Goal: Task Accomplishment & Management: Use online tool/utility

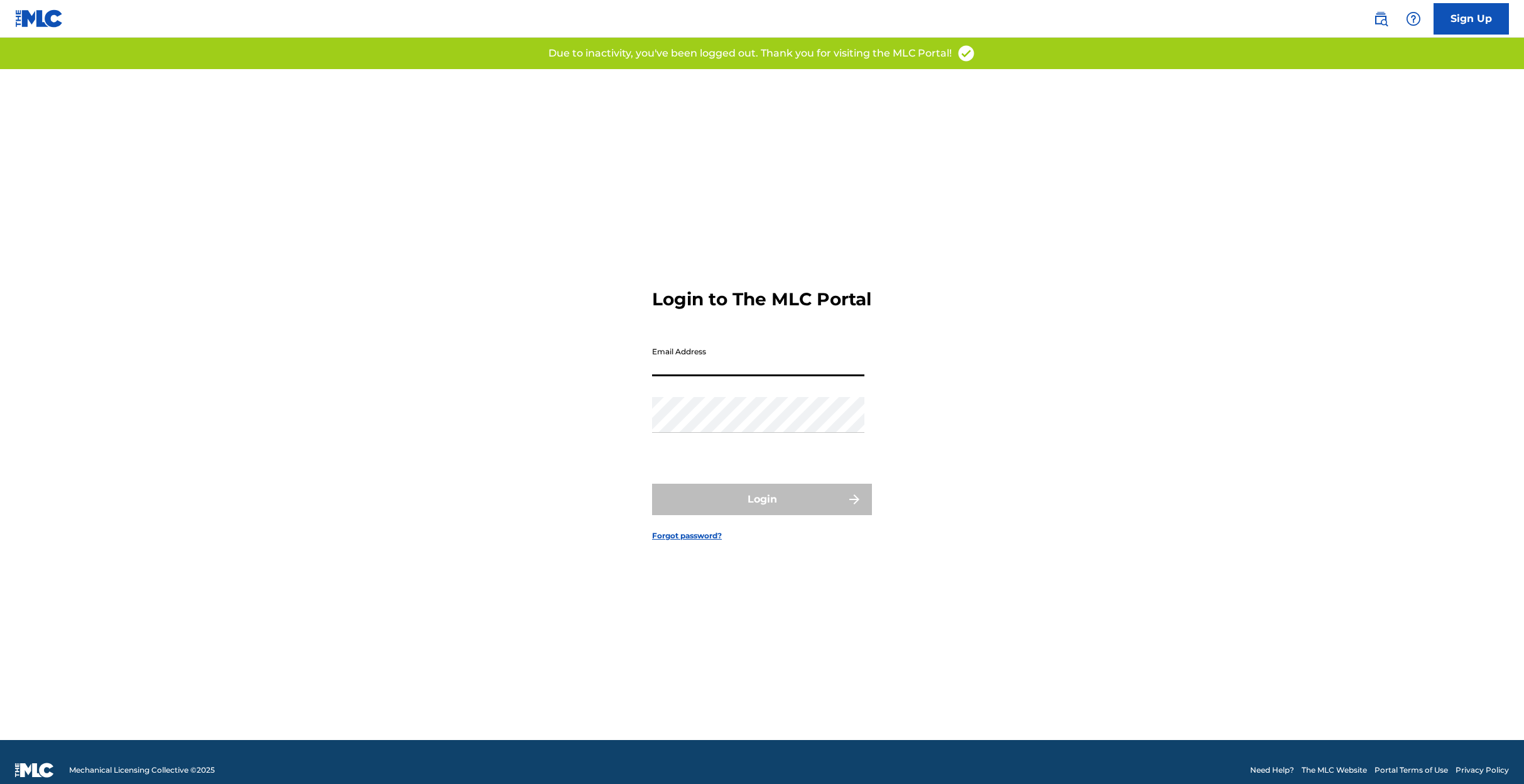
type input "[EMAIL_ADDRESS][DOMAIN_NAME]"
click at [767, 511] on button "Login" at bounding box center [762, 499] width 220 height 31
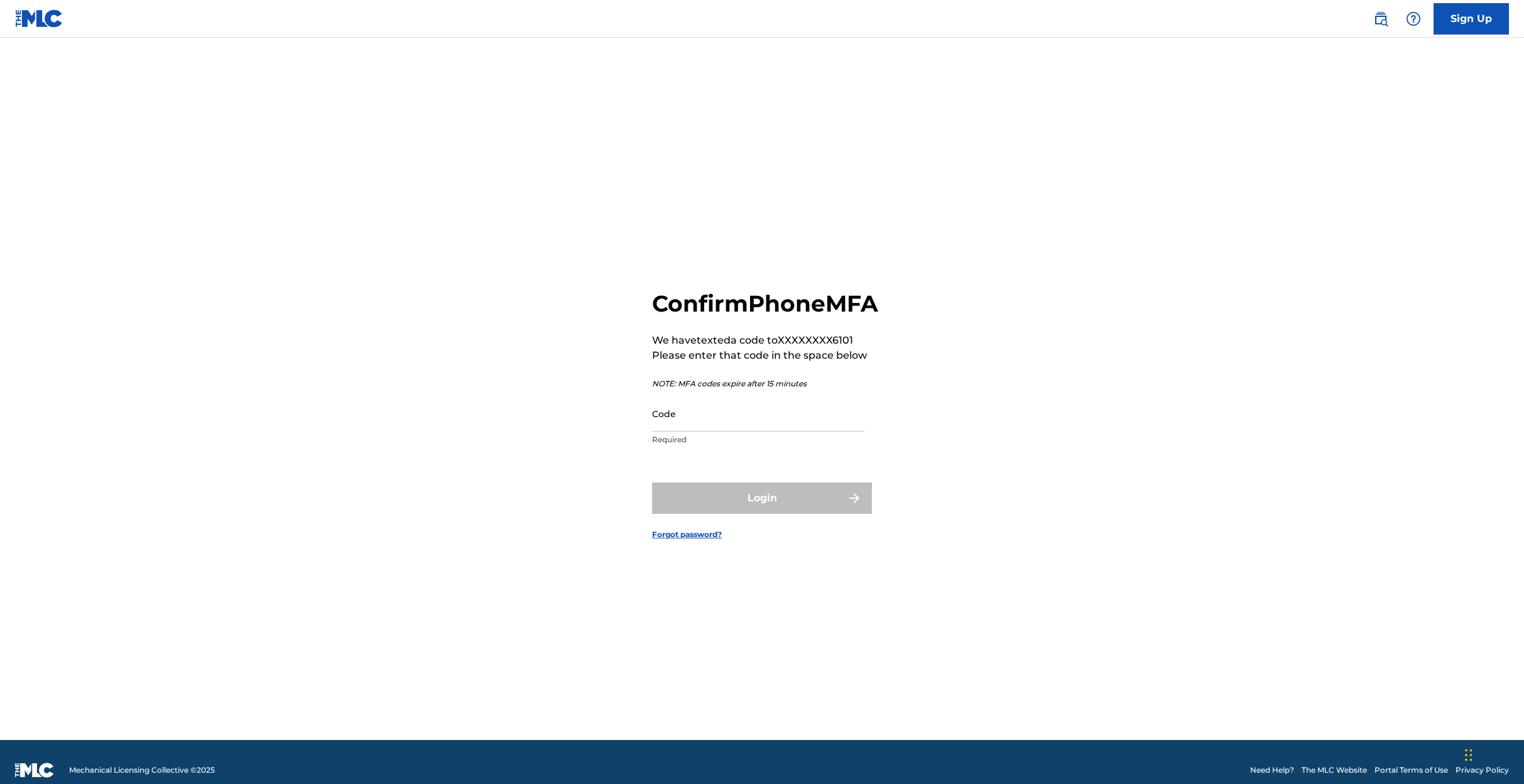
click at [718, 431] on input "Code" at bounding box center [758, 413] width 212 height 36
click at [688, 431] on input "Code" at bounding box center [758, 413] width 212 height 36
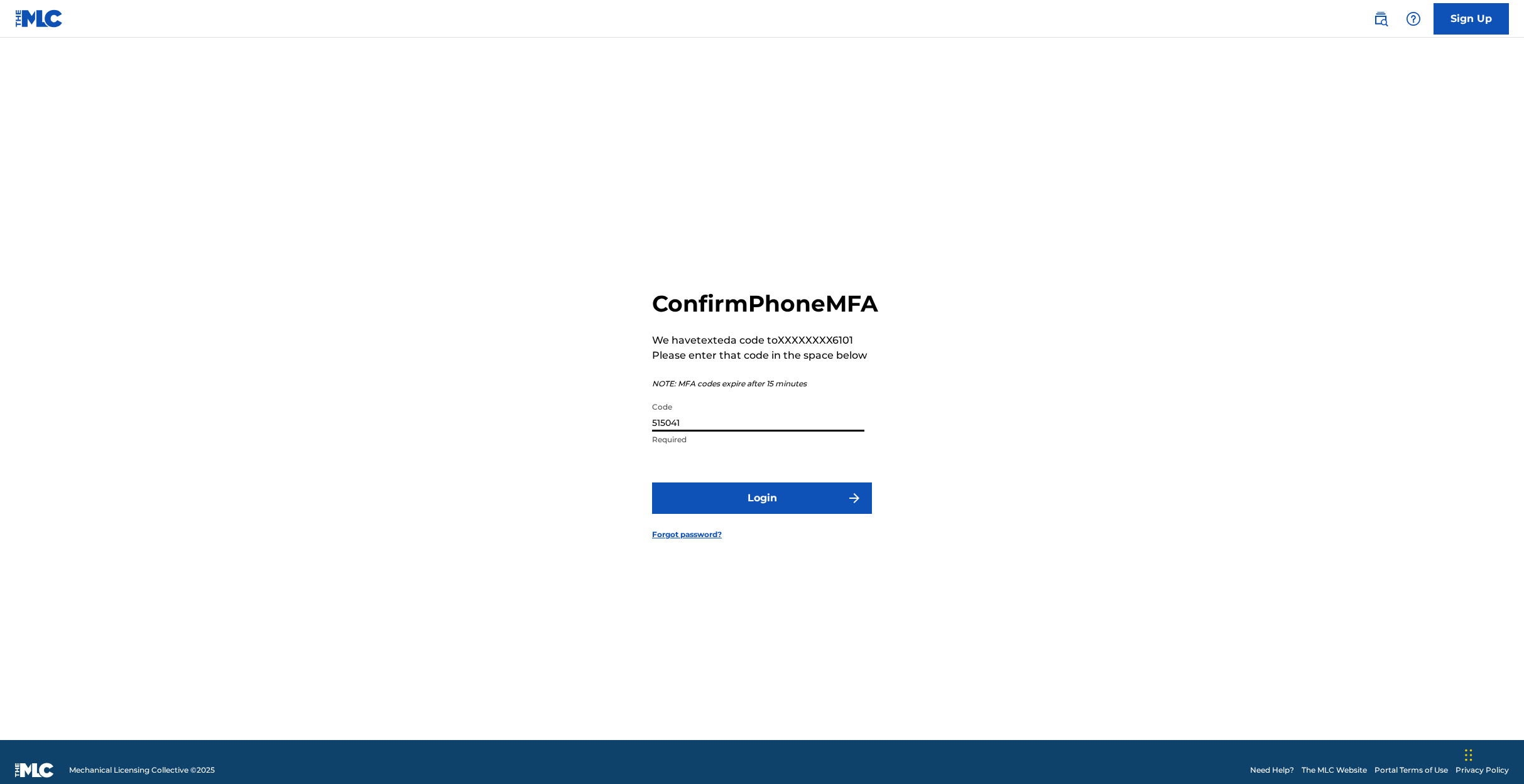
type input "515041"
click at [754, 508] on button "Login" at bounding box center [762, 498] width 220 height 31
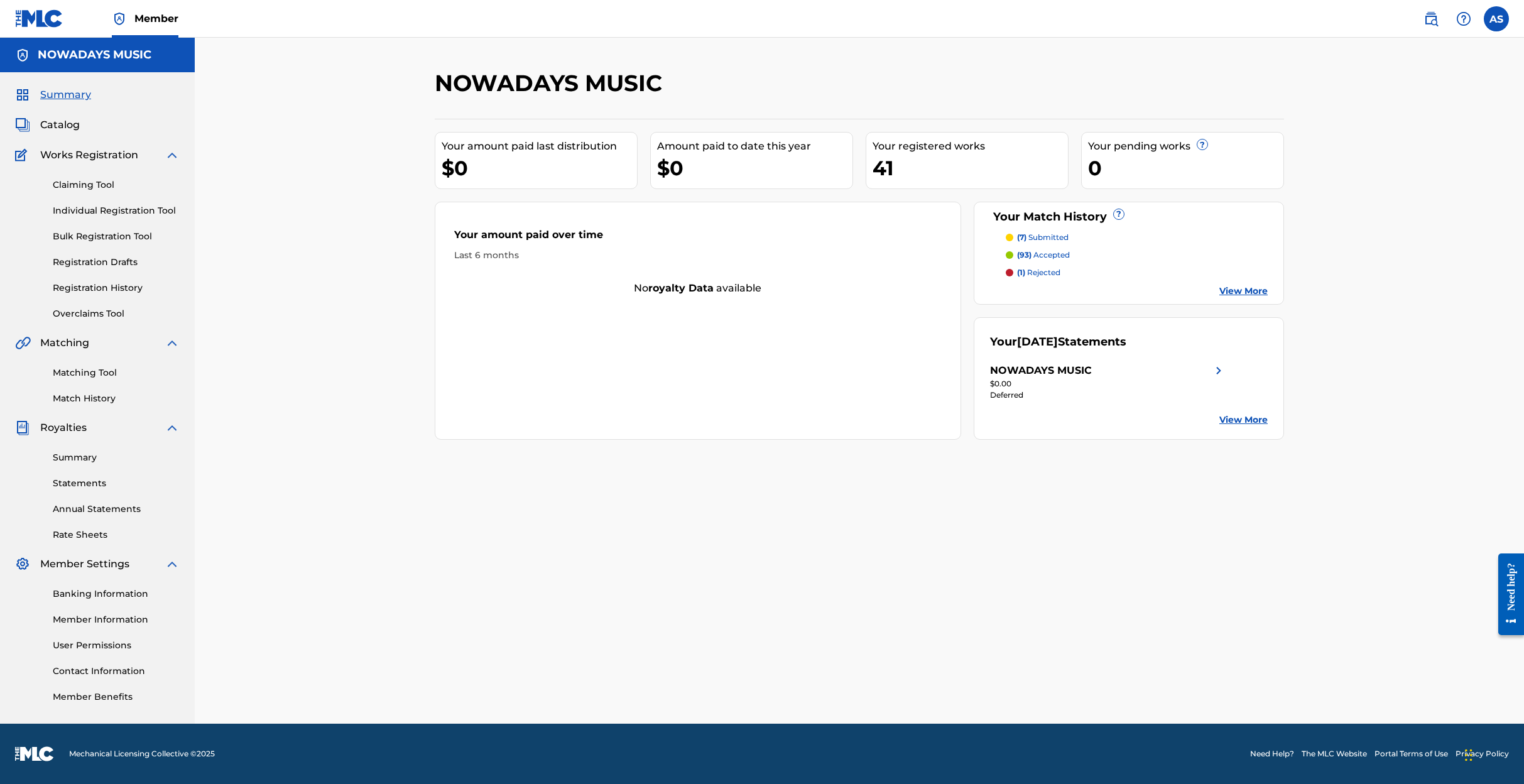
click at [60, 127] on span "Catalog" at bounding box center [60, 125] width 40 height 15
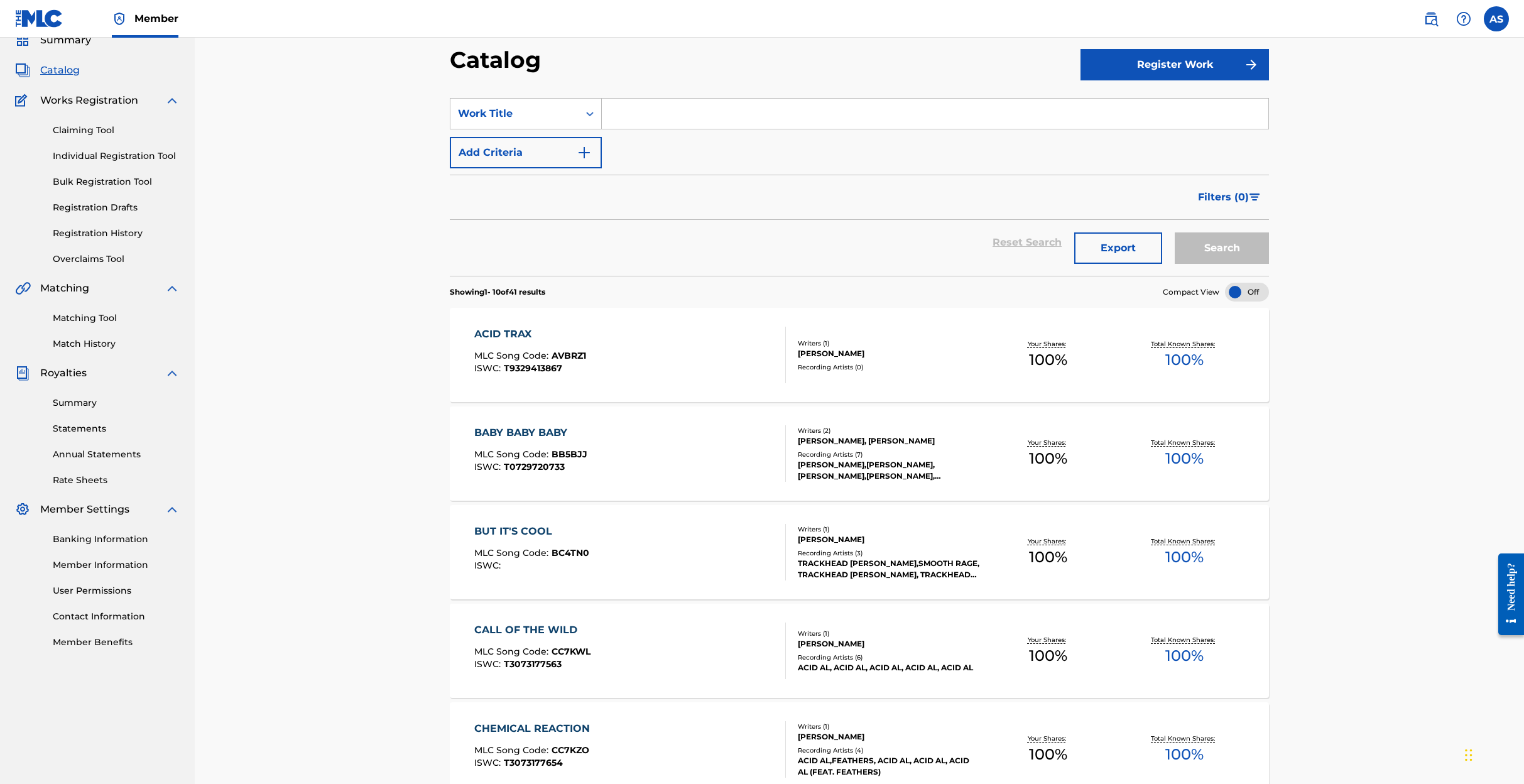
scroll to position [53, 0]
click at [650, 124] on input "Search Form" at bounding box center [935, 116] width 667 height 30
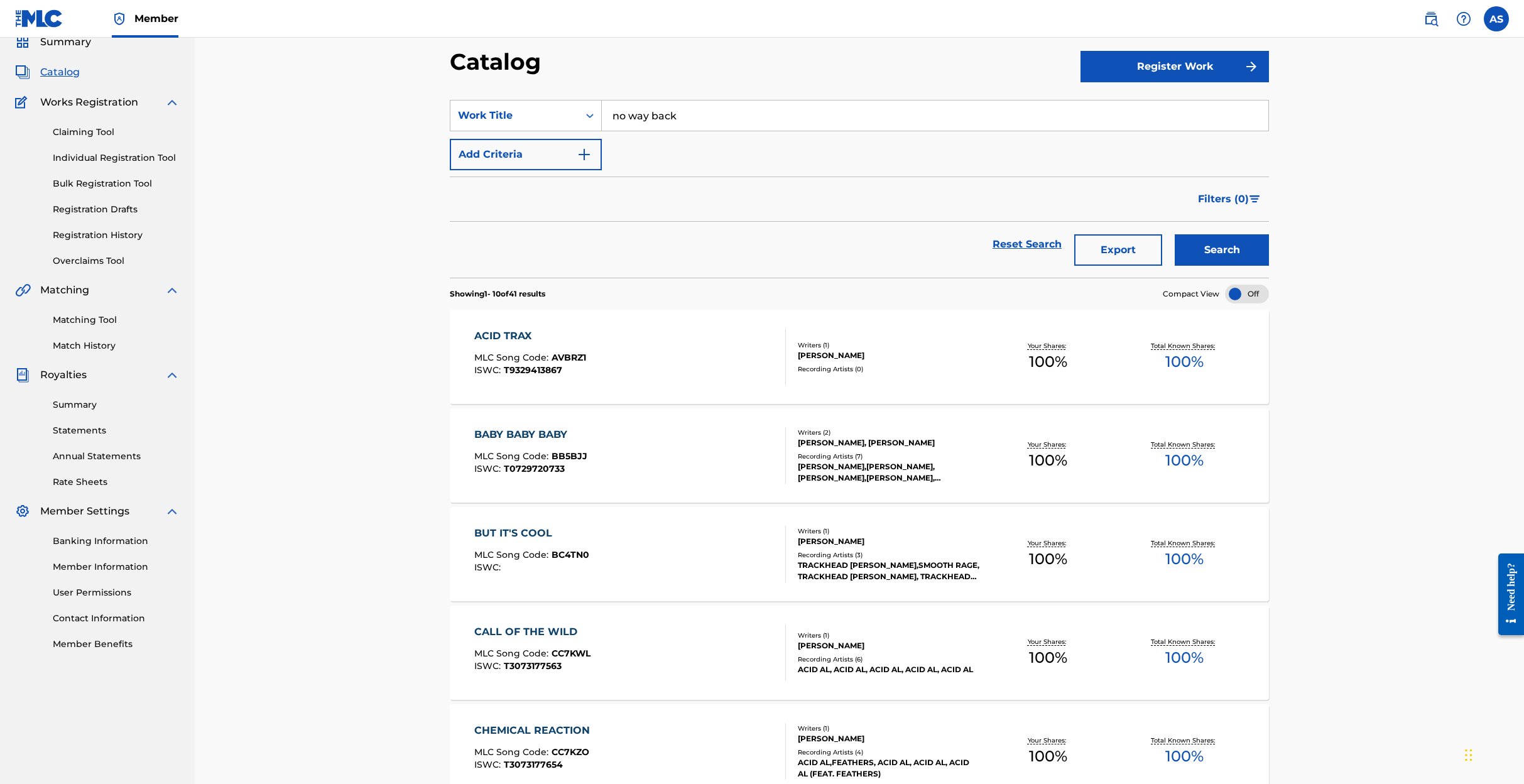
type input "no way back"
click at [1202, 249] on button "Search" at bounding box center [1221, 250] width 94 height 31
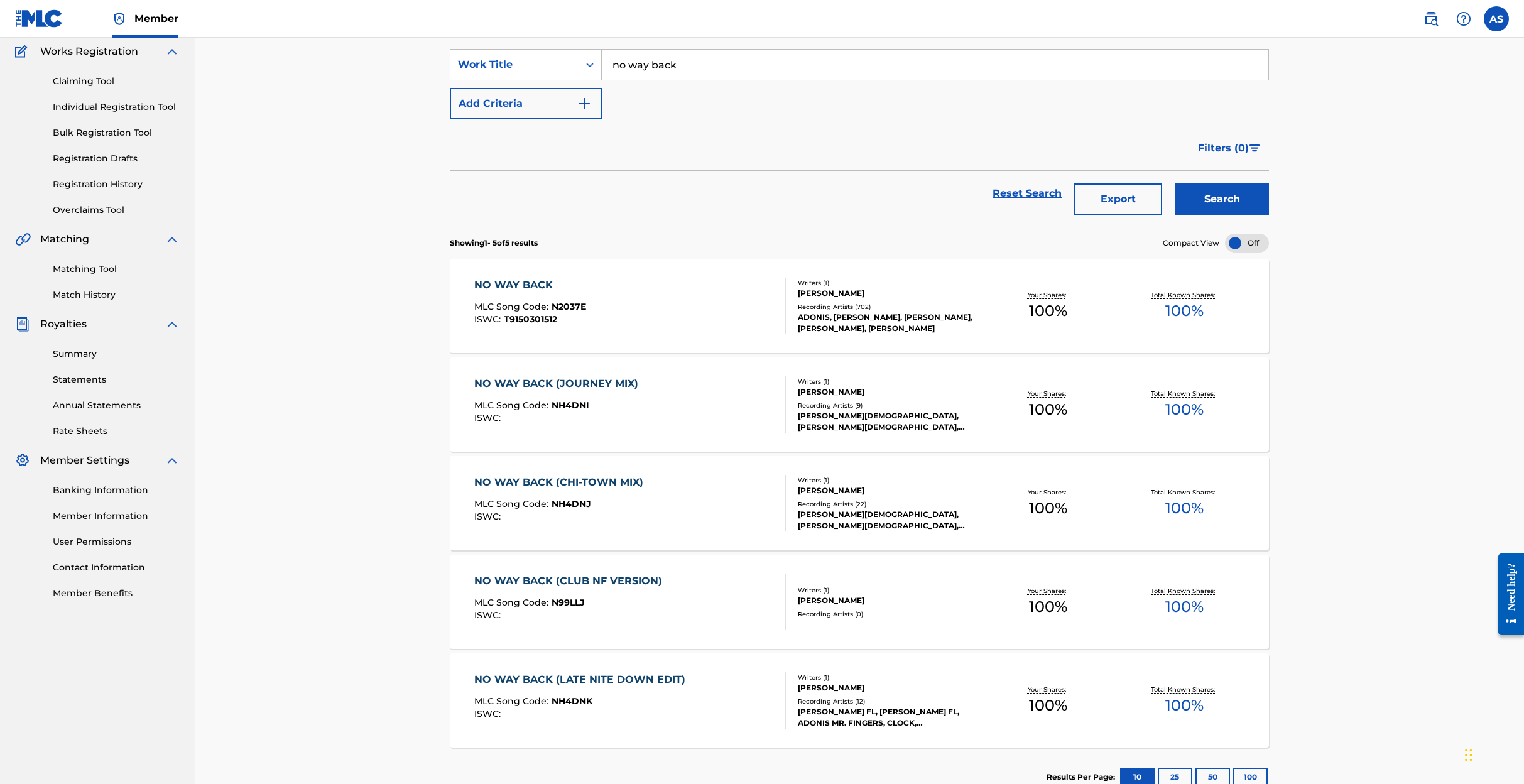
scroll to position [105, 0]
click at [594, 579] on div "NO WAY BACK (CLUB NF VERSION)" at bounding box center [571, 579] width 194 height 15
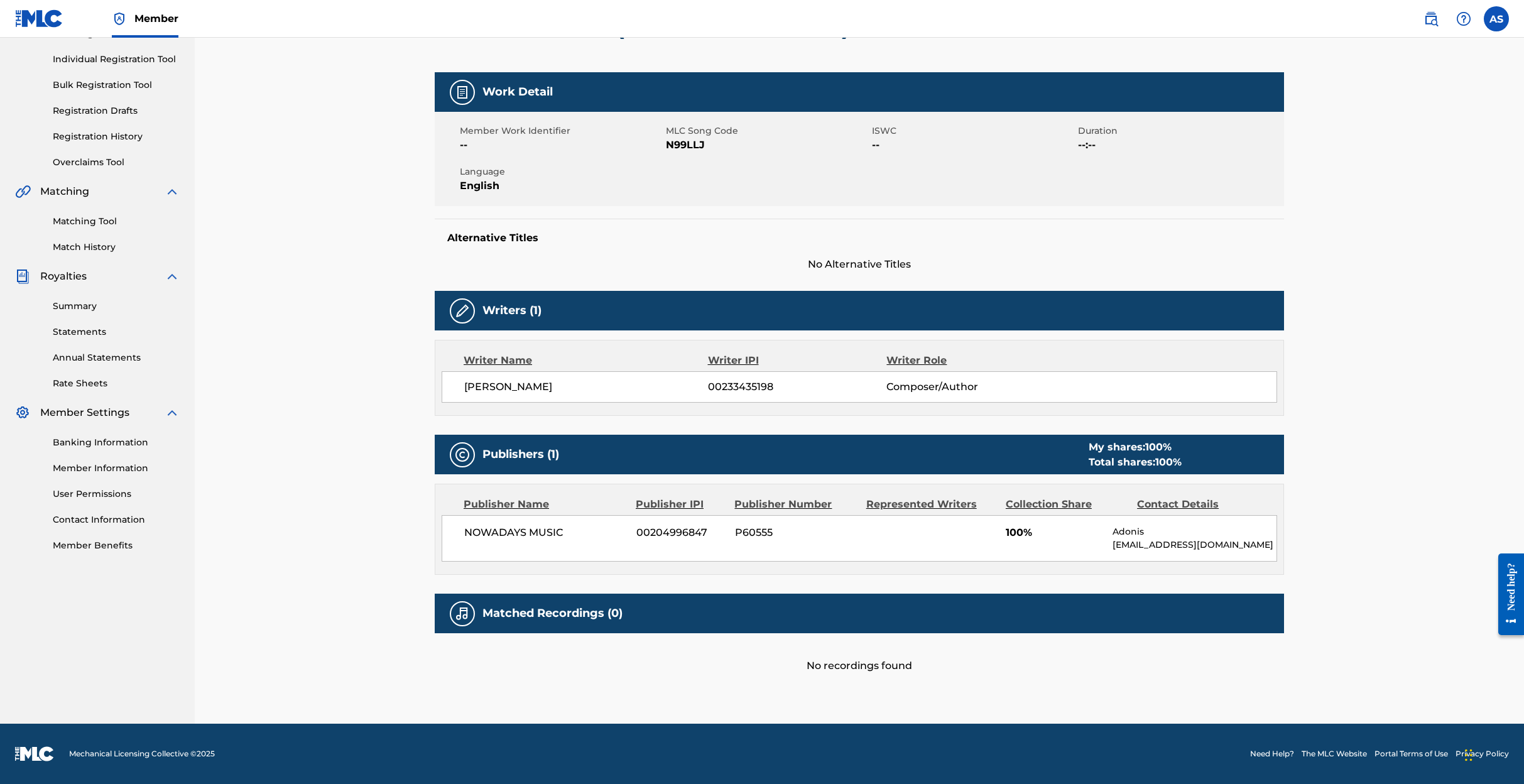
scroll to position [164, 0]
click at [90, 215] on link "Matching Tool" at bounding box center [116, 221] width 127 height 13
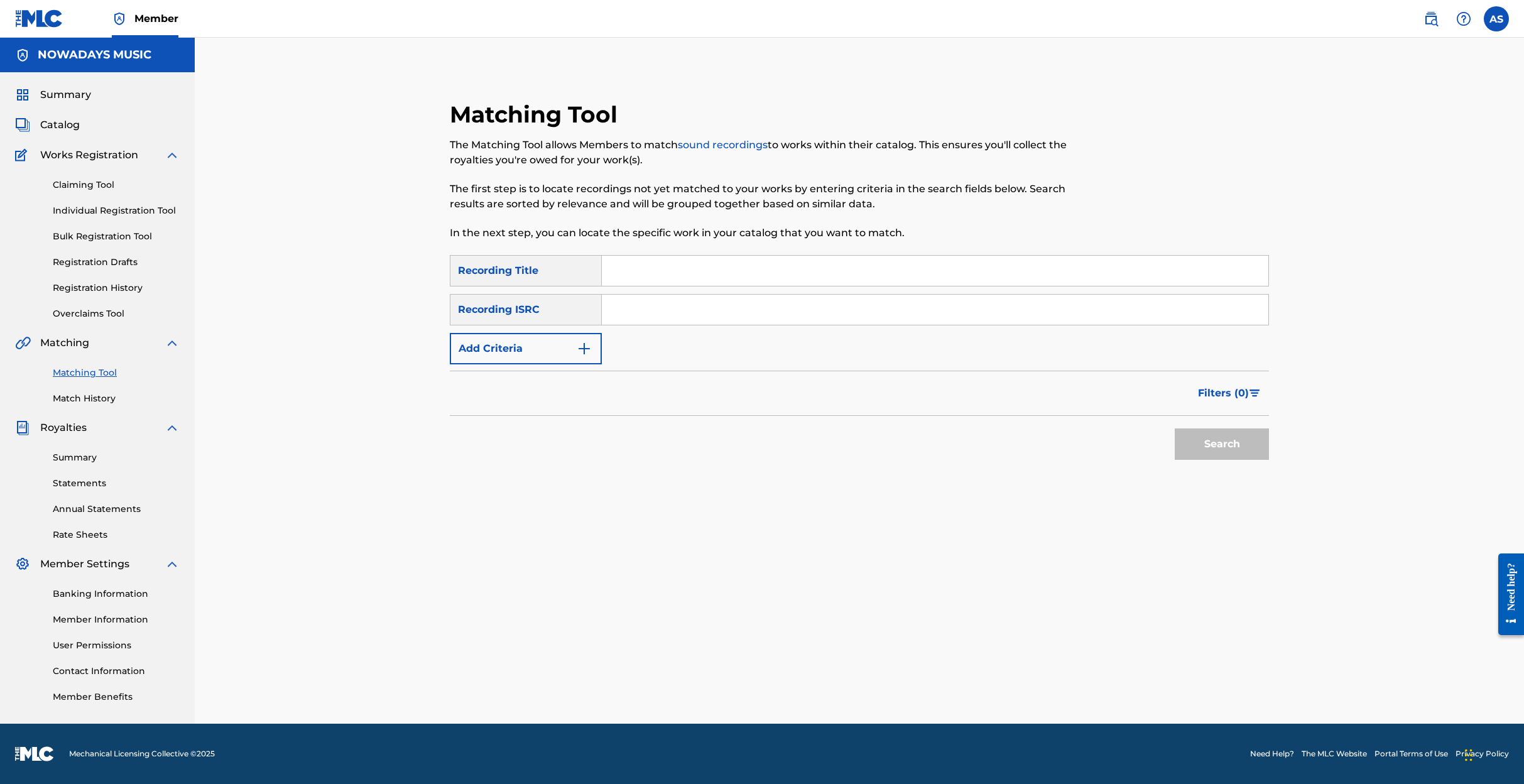
click at [674, 270] on input "Search Form" at bounding box center [935, 271] width 667 height 30
type input "no way back club nf version"
click at [1210, 438] on button "Search" at bounding box center [1221, 444] width 94 height 31
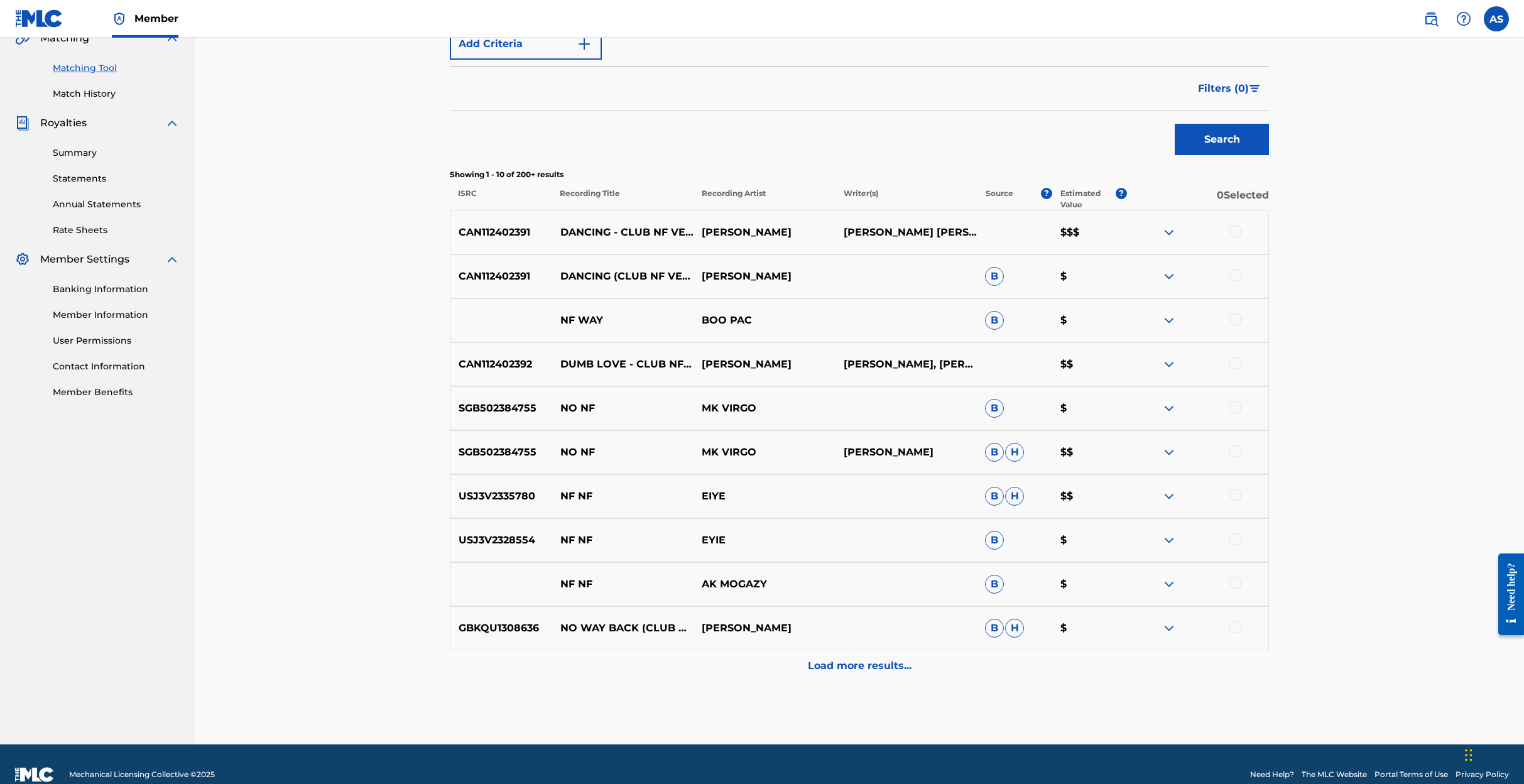
scroll to position [305, 0]
click at [1170, 229] on img at bounding box center [1169, 232] width 15 height 15
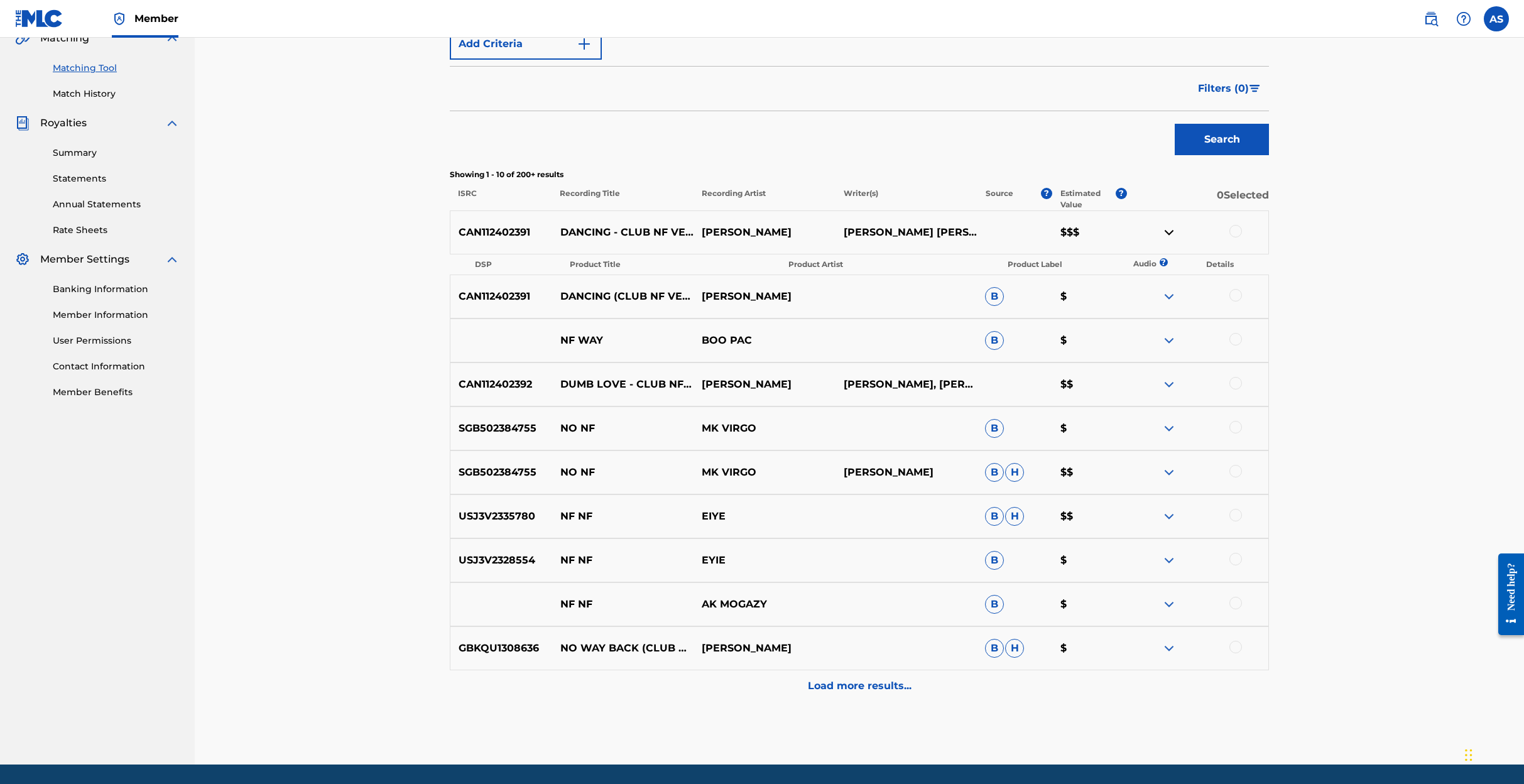
click at [1169, 229] on img at bounding box center [1169, 232] width 15 height 15
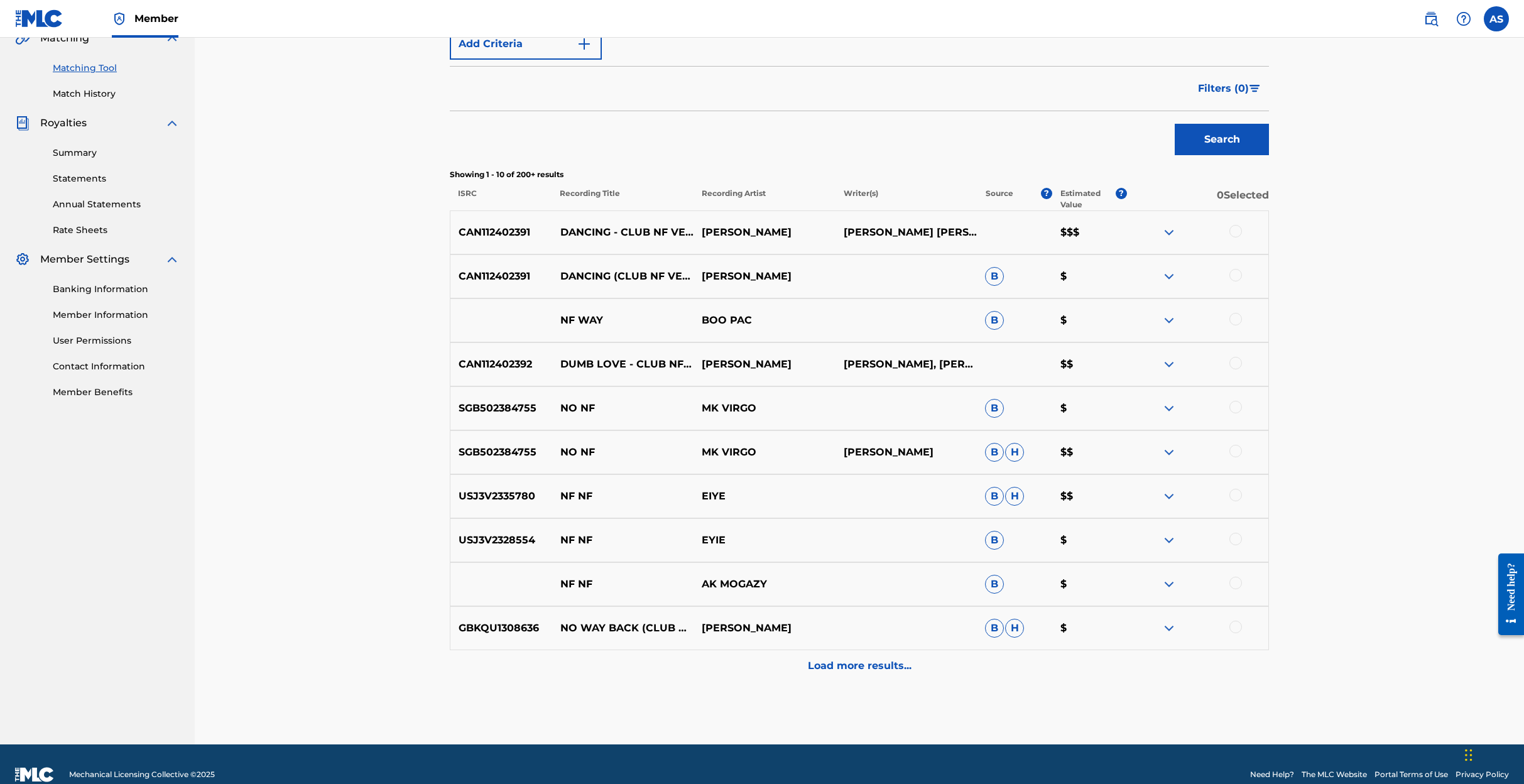
click at [1169, 229] on img at bounding box center [1169, 232] width 15 height 15
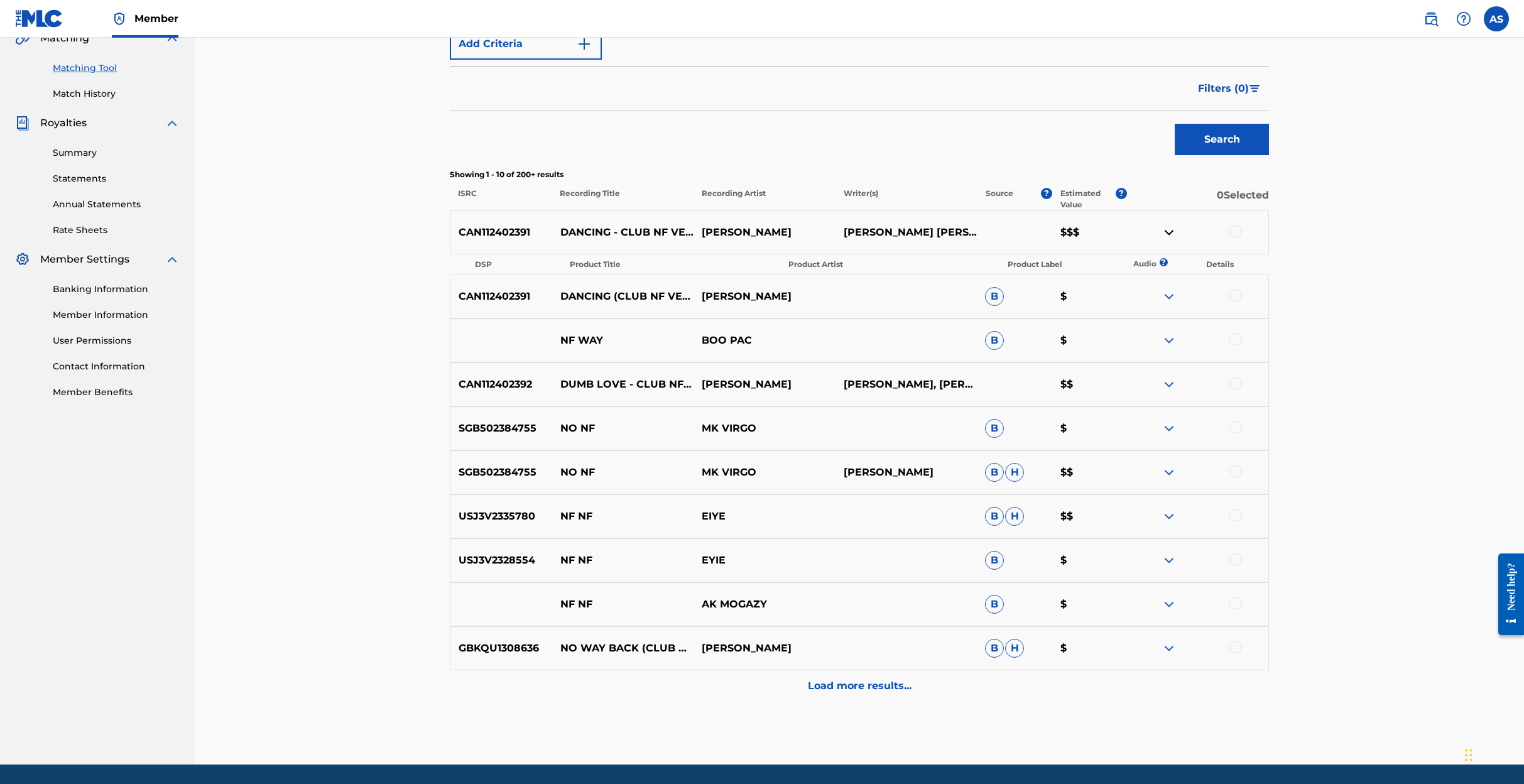
click at [1170, 229] on img at bounding box center [1169, 232] width 15 height 15
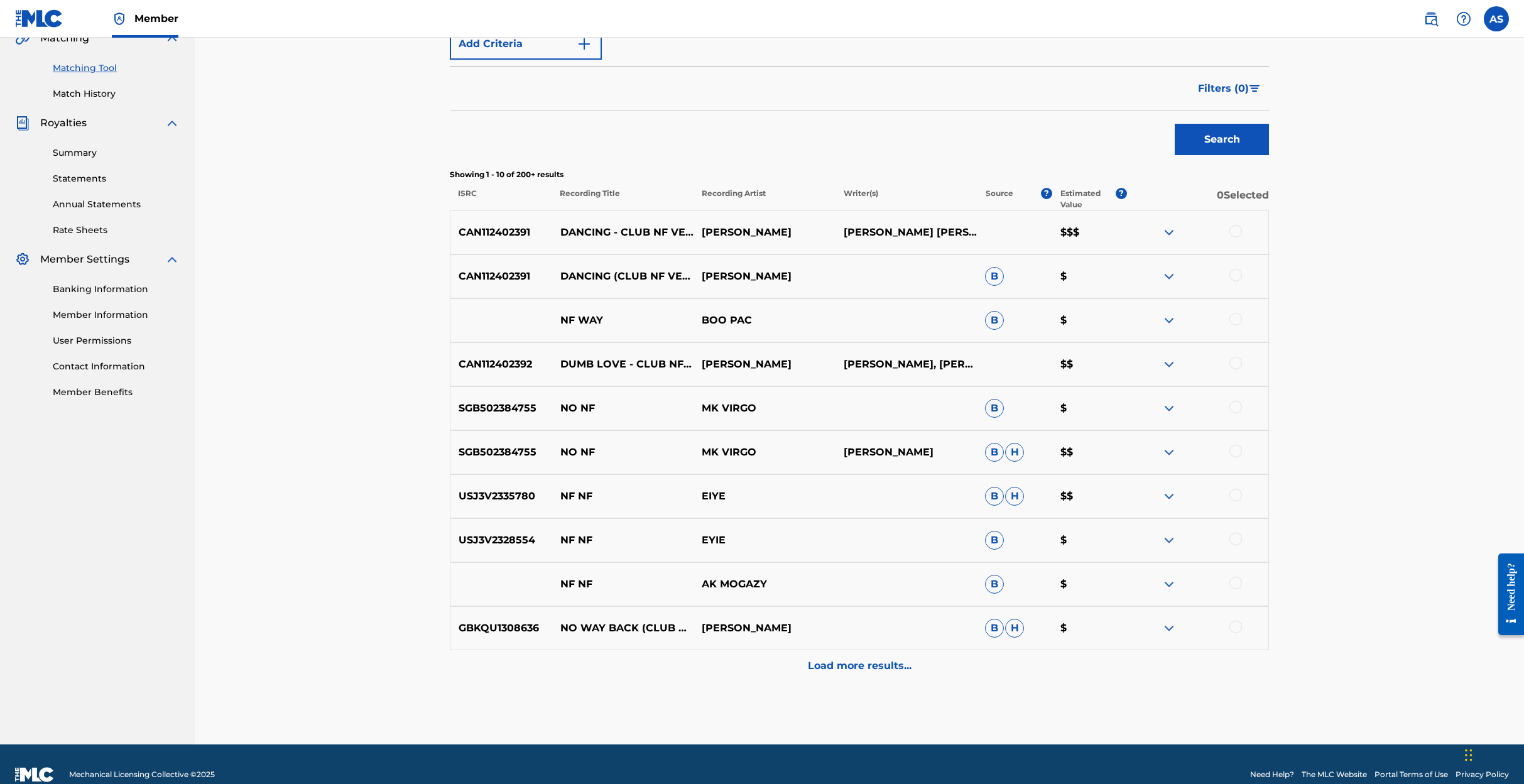
click at [1169, 230] on img at bounding box center [1169, 232] width 15 height 15
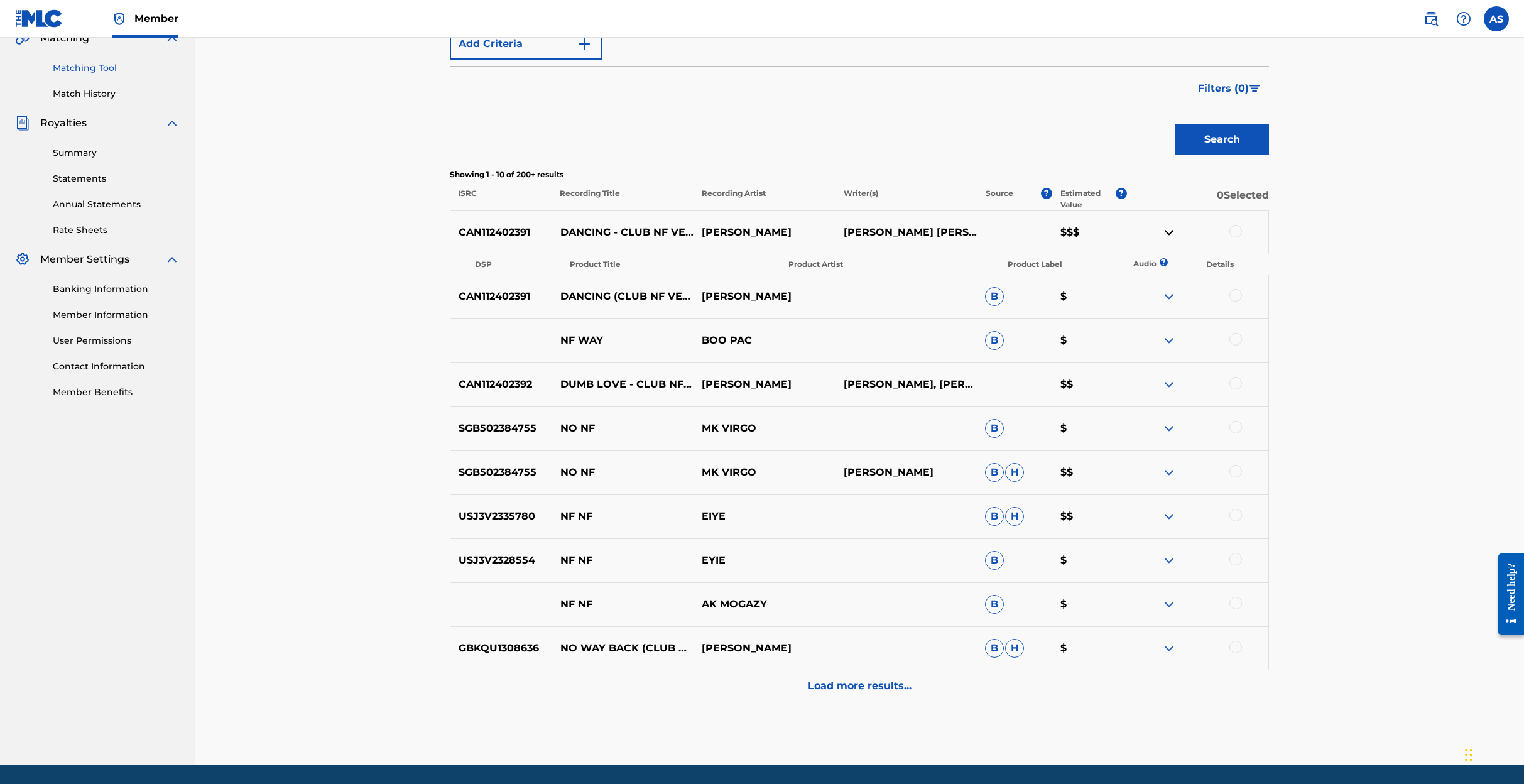
click at [1169, 230] on img at bounding box center [1169, 232] width 15 height 15
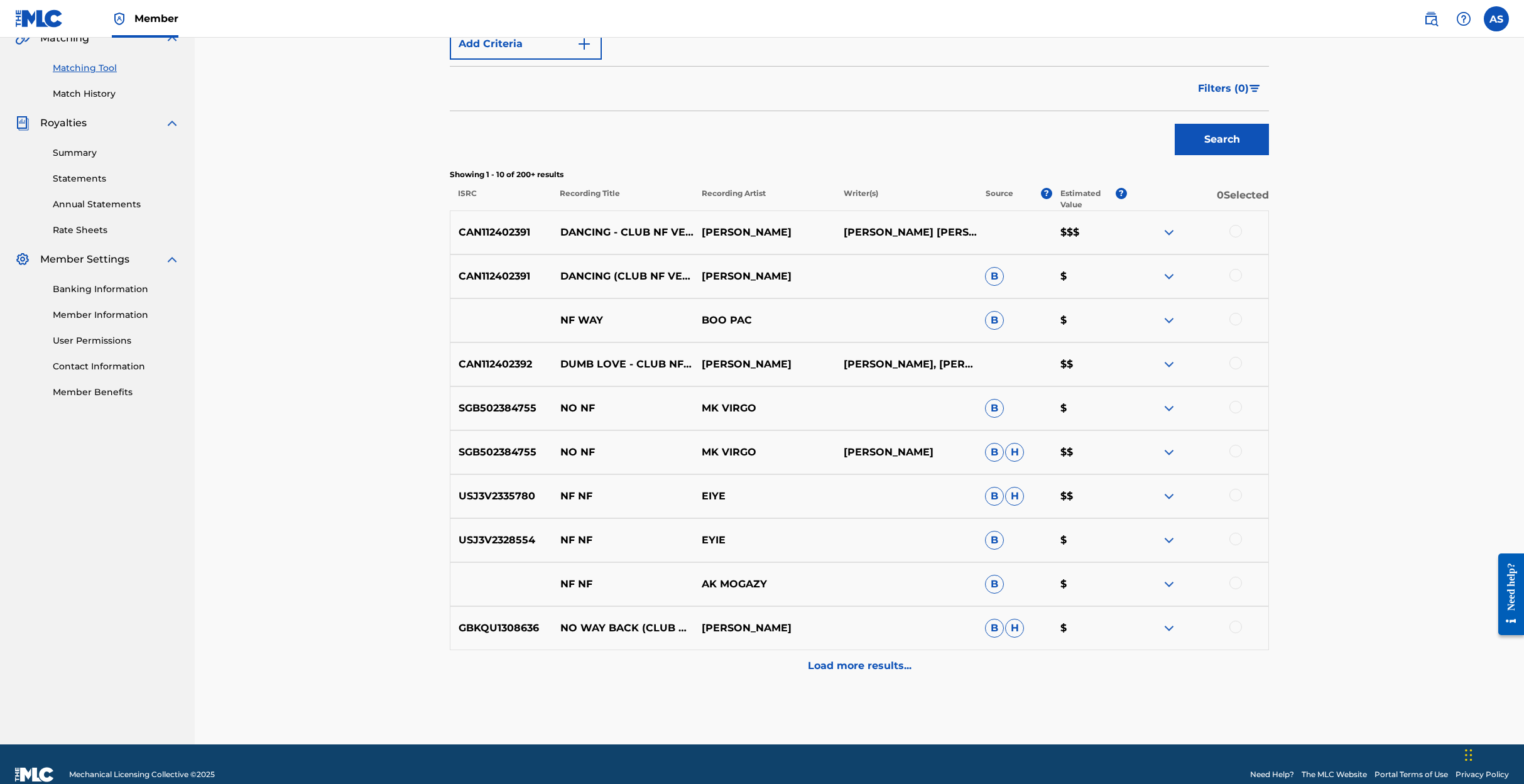
click at [1169, 235] on img at bounding box center [1169, 232] width 15 height 15
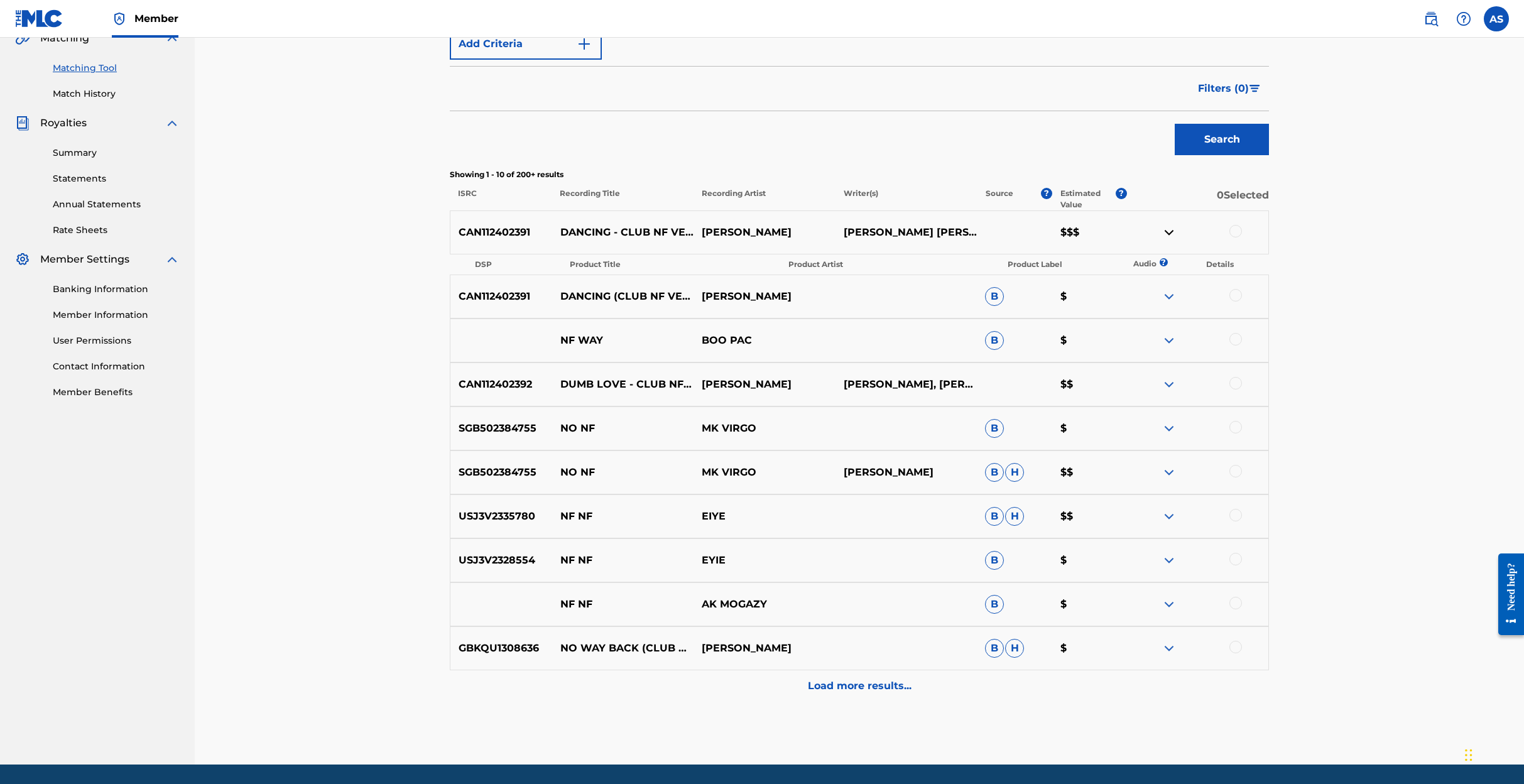
click at [1172, 234] on img at bounding box center [1169, 232] width 15 height 15
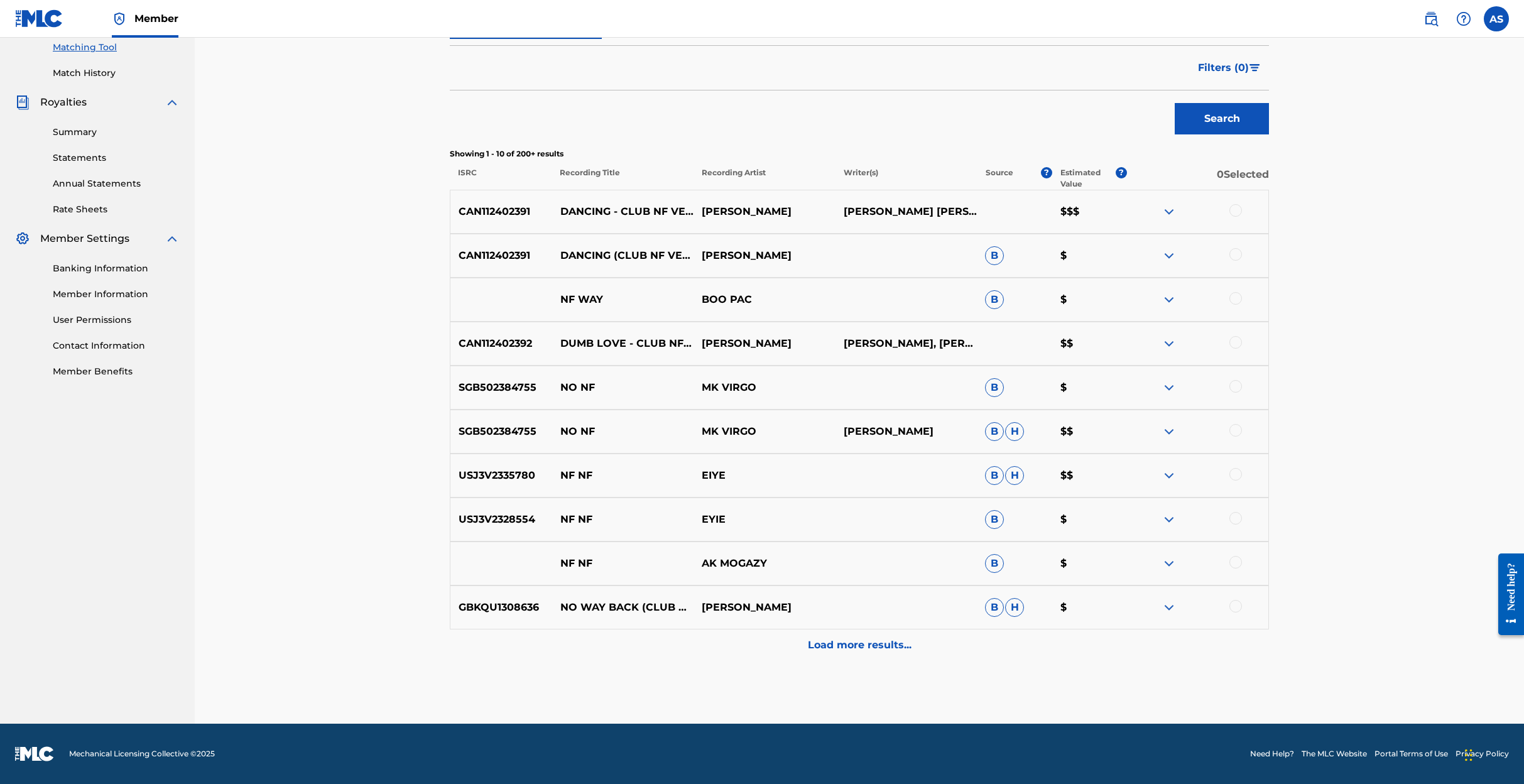
scroll to position [325, 0]
click at [871, 646] on p "Load more results..." at bounding box center [859, 644] width 104 height 15
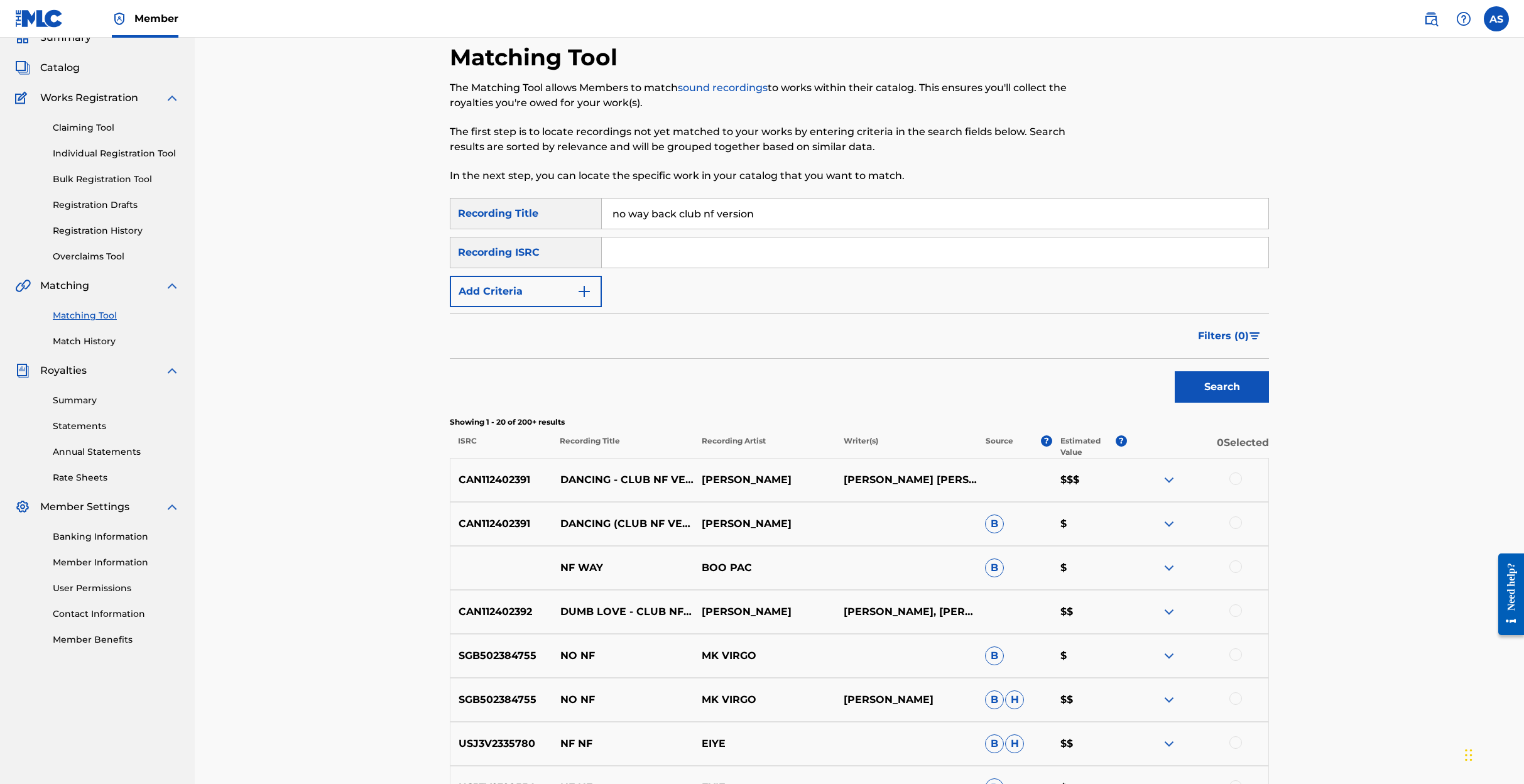
scroll to position [47, 0]
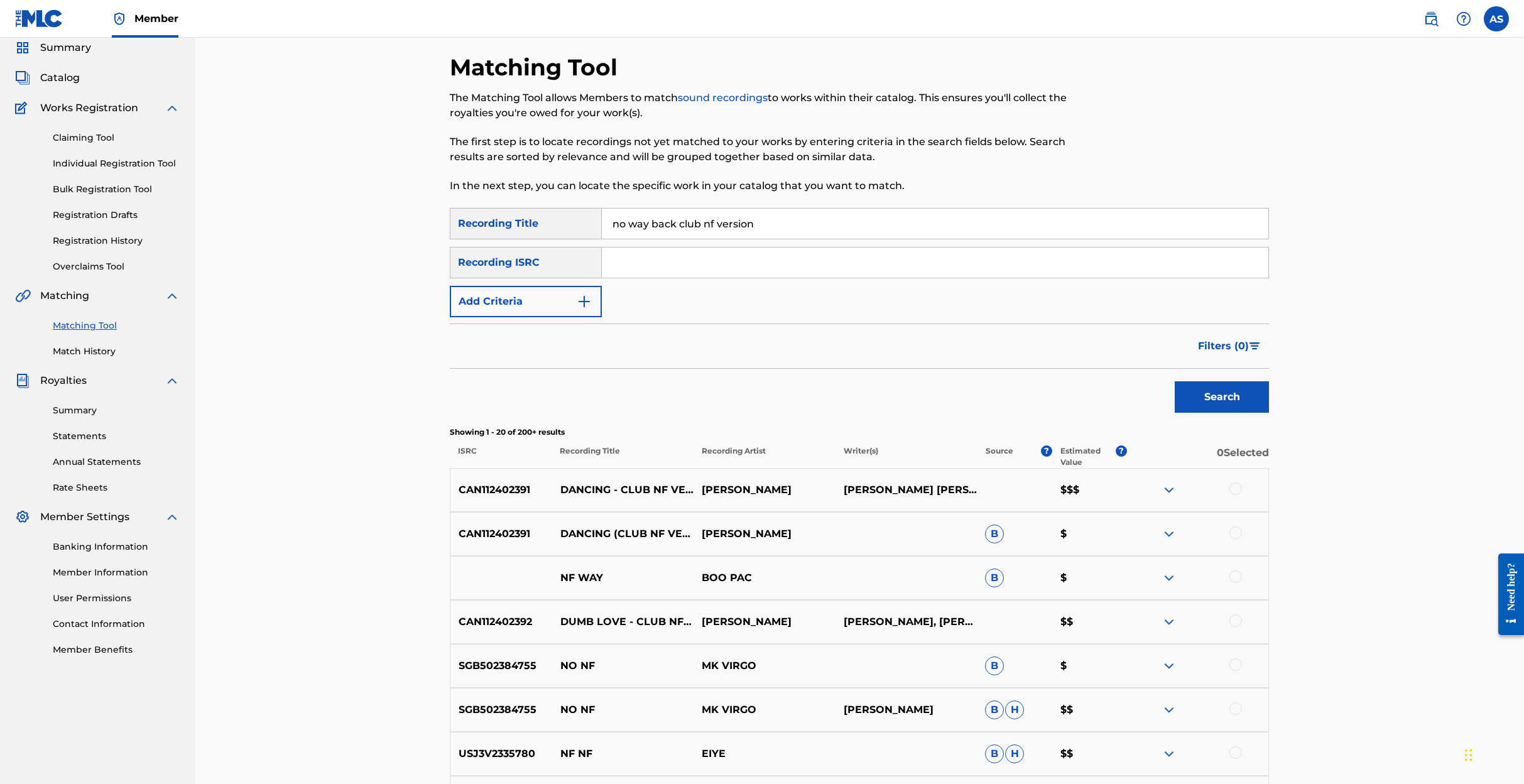
drag, startPoint x: 781, startPoint y: 223, endPoint x: 608, endPoint y: 221, distance: 173.0
click at [608, 221] on input "no way back club nf version" at bounding box center [935, 223] width 667 height 30
click at [84, 350] on link "Match History" at bounding box center [116, 351] width 127 height 13
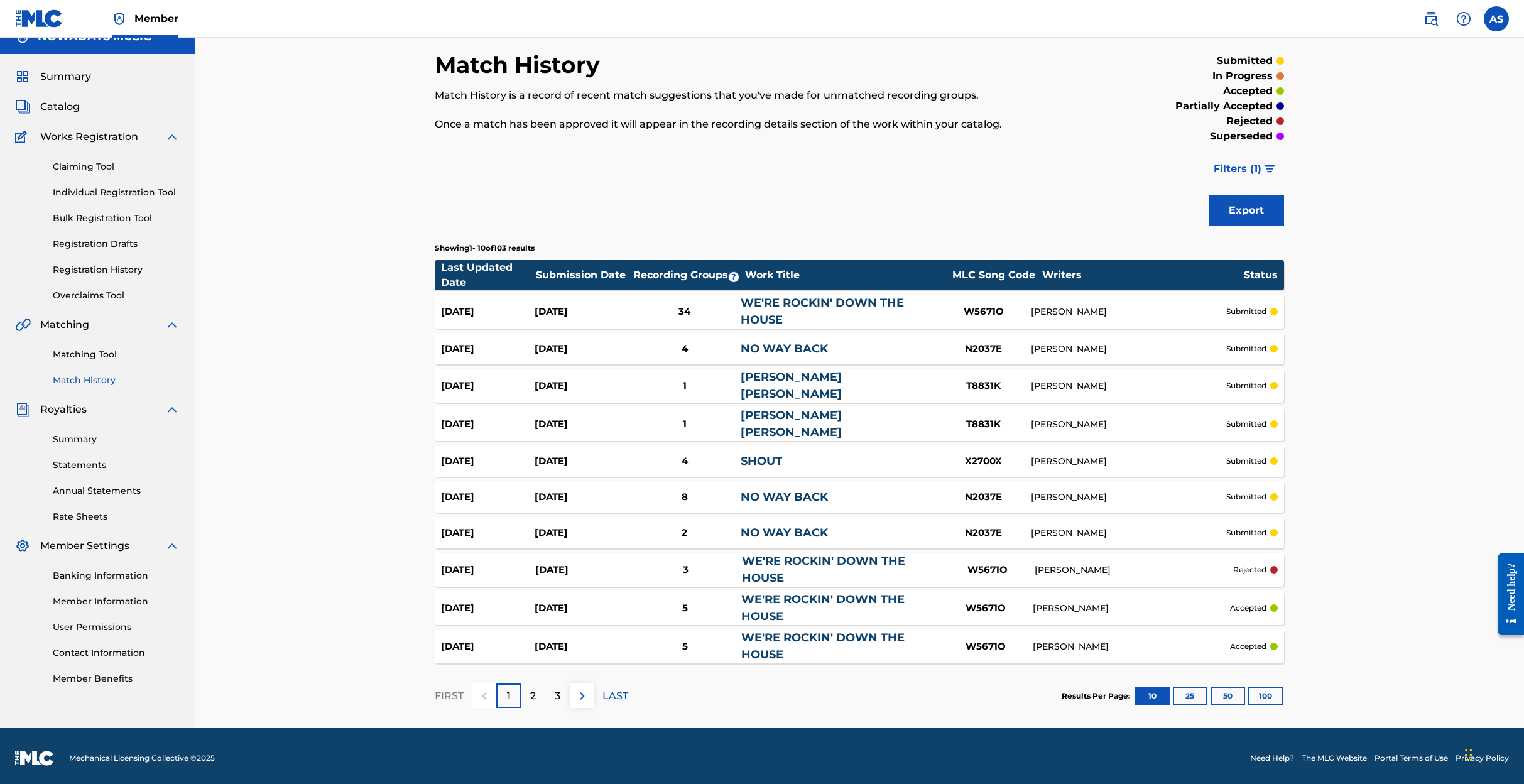
scroll to position [18, 0]
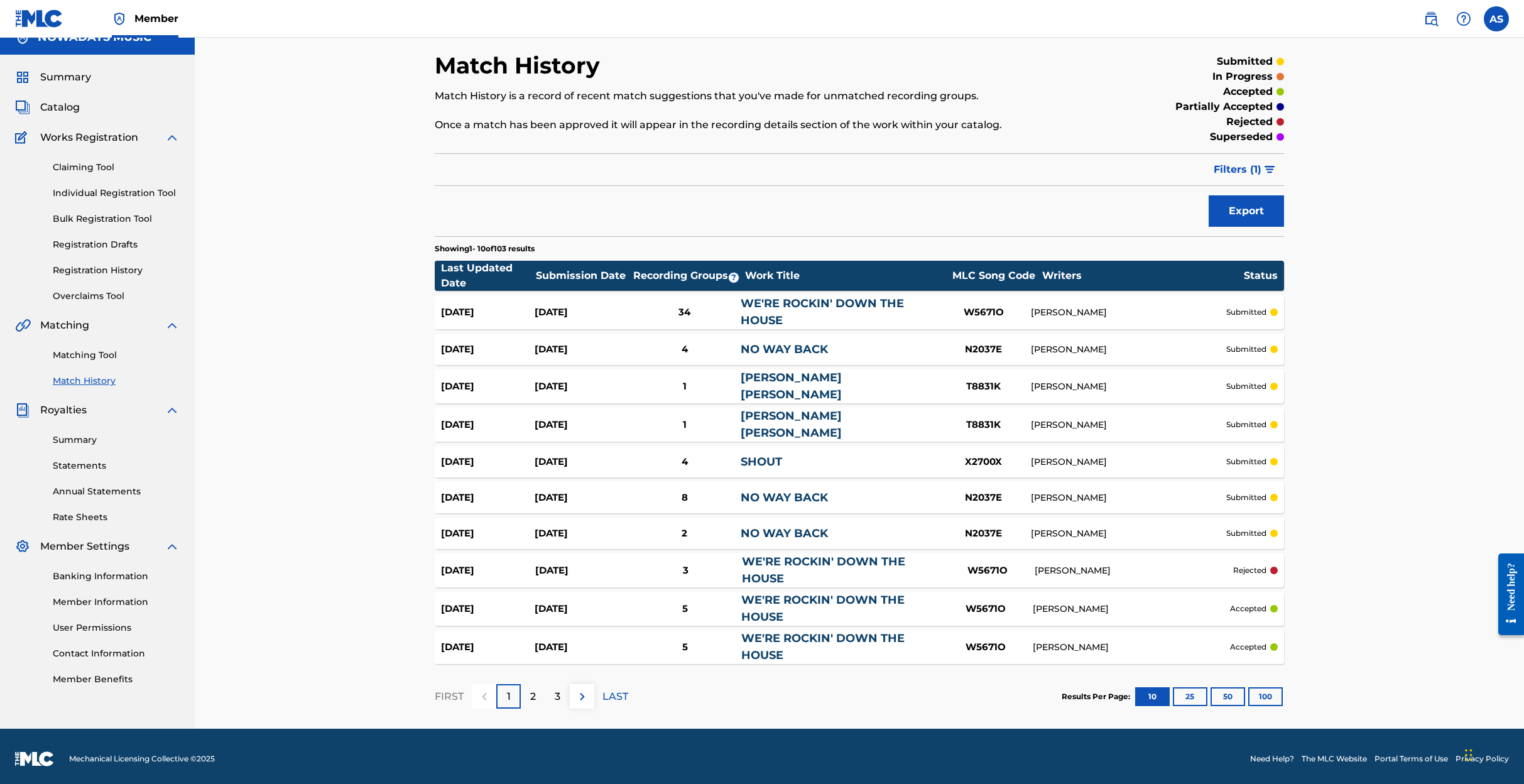
click at [538, 692] on div "2" at bounding box center [533, 696] width 25 height 25
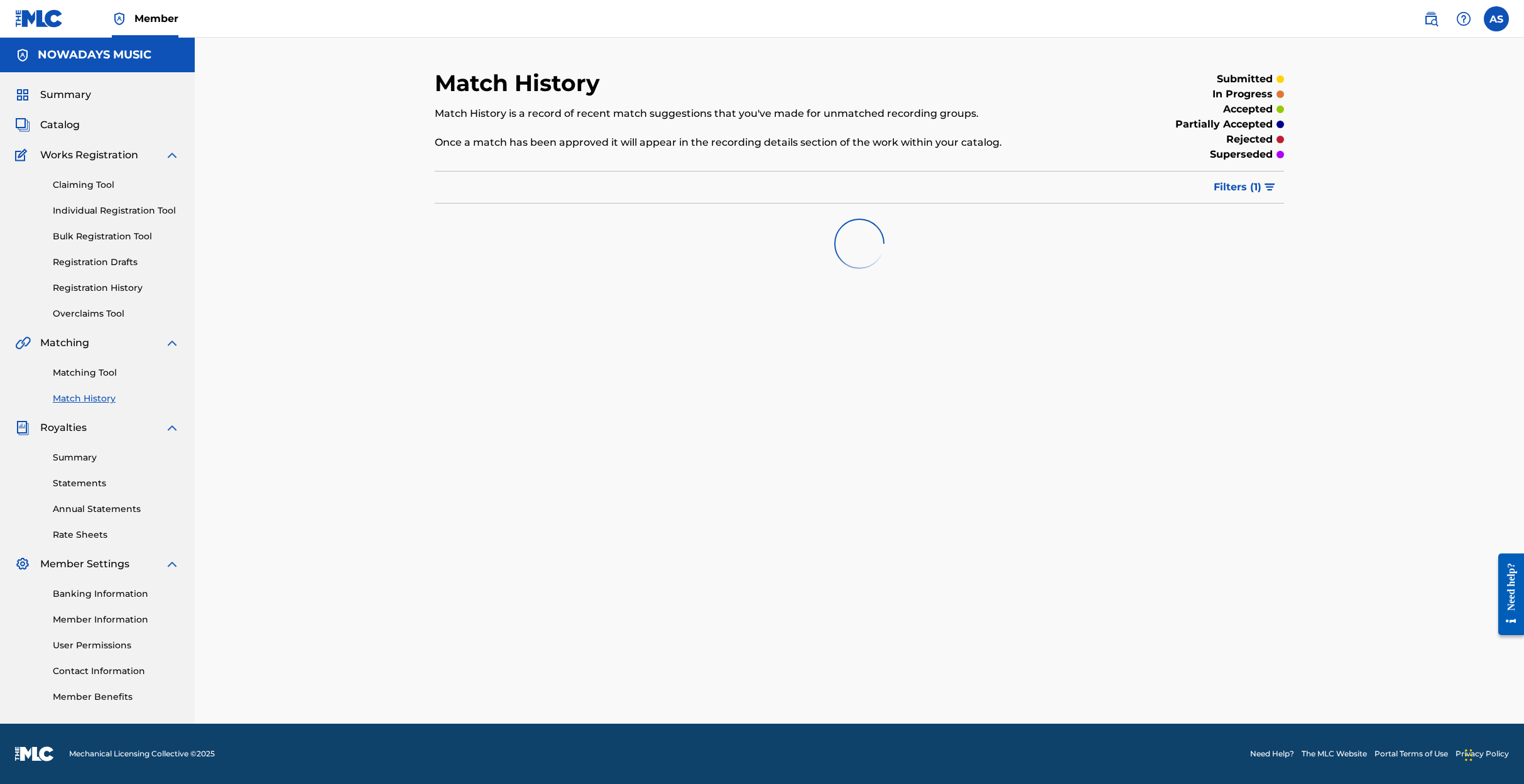
scroll to position [0, 0]
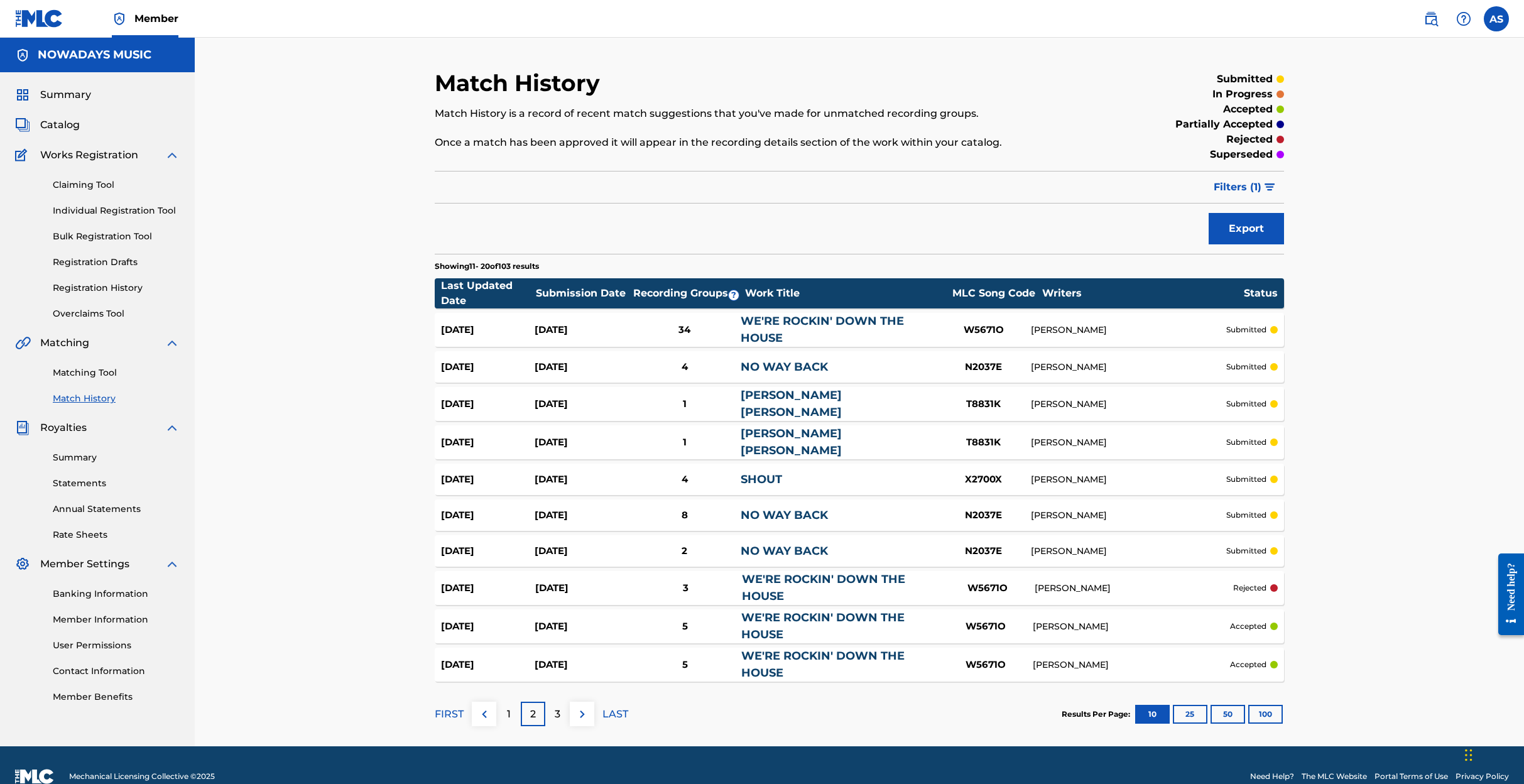
click at [763, 572] on link "WE'RE ROCKIN' DOWN THE HOUSE" at bounding box center [823, 587] width 163 height 31
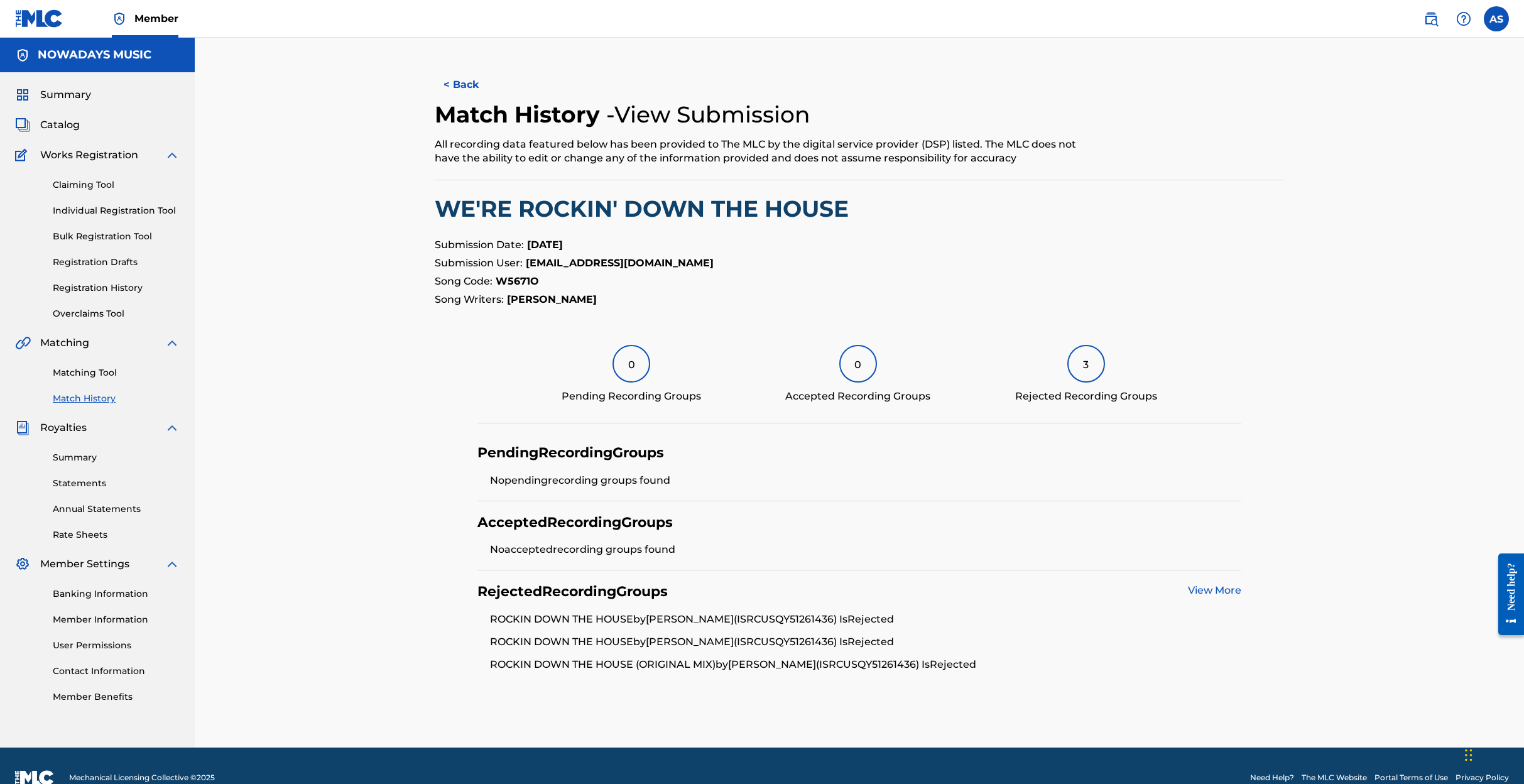
click at [1206, 585] on link "View More" at bounding box center [1214, 590] width 53 height 12
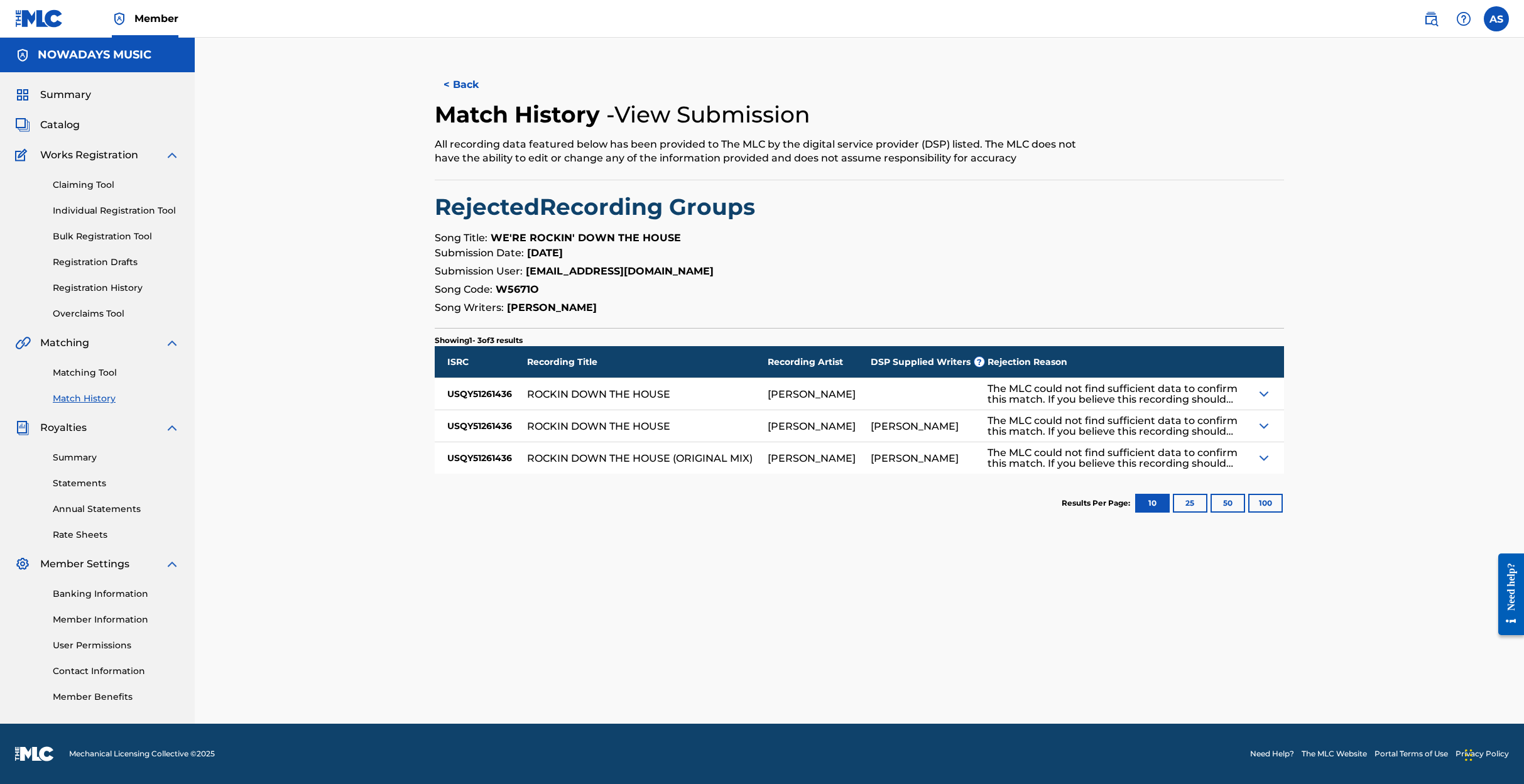
click at [493, 396] on div "USQY51261436" at bounding box center [481, 394] width 92 height 31
copy div "USQY51261436"
click at [69, 184] on link "Claiming Tool" at bounding box center [116, 185] width 127 height 13
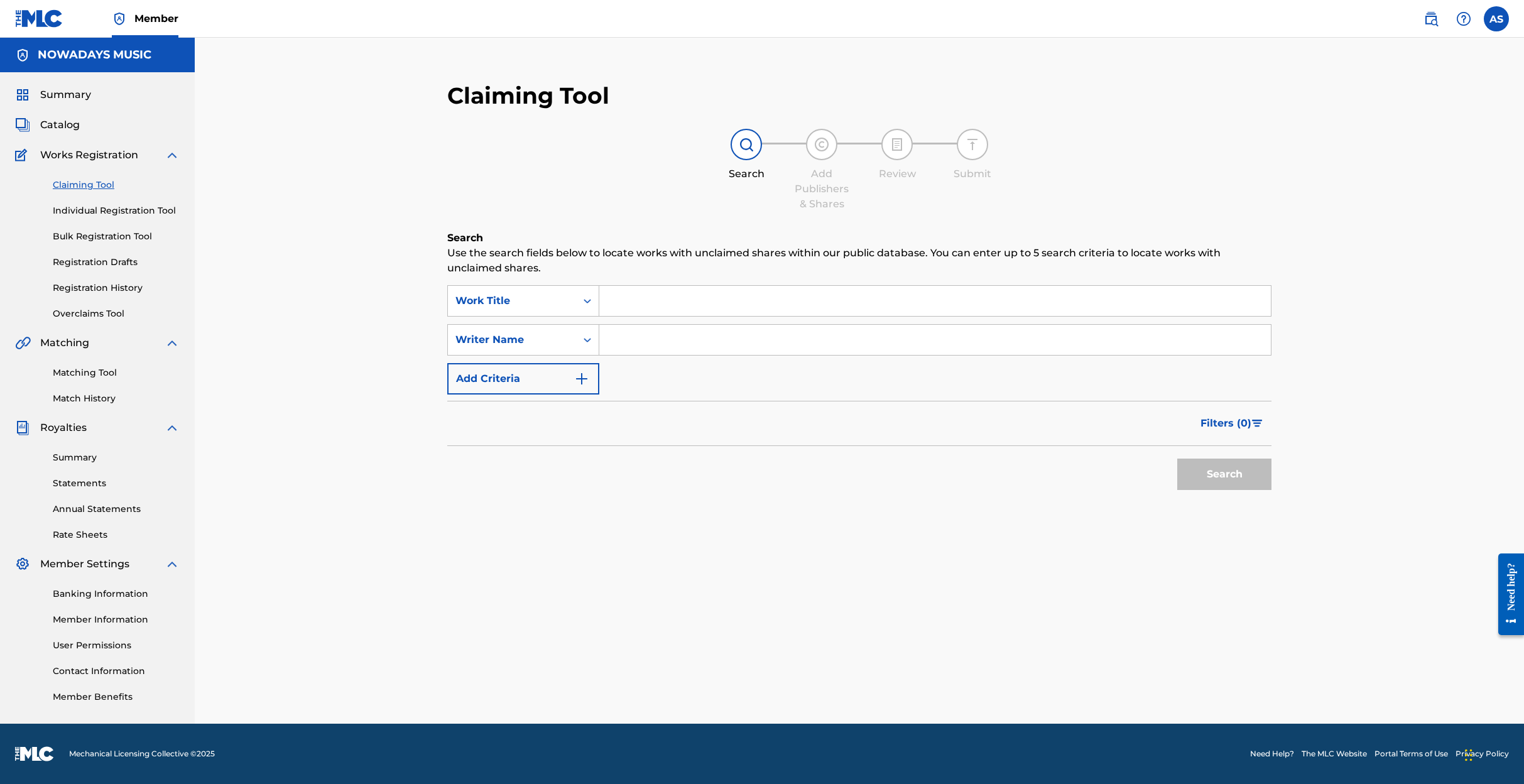
click at [88, 370] on link "Matching Tool" at bounding box center [116, 373] width 127 height 13
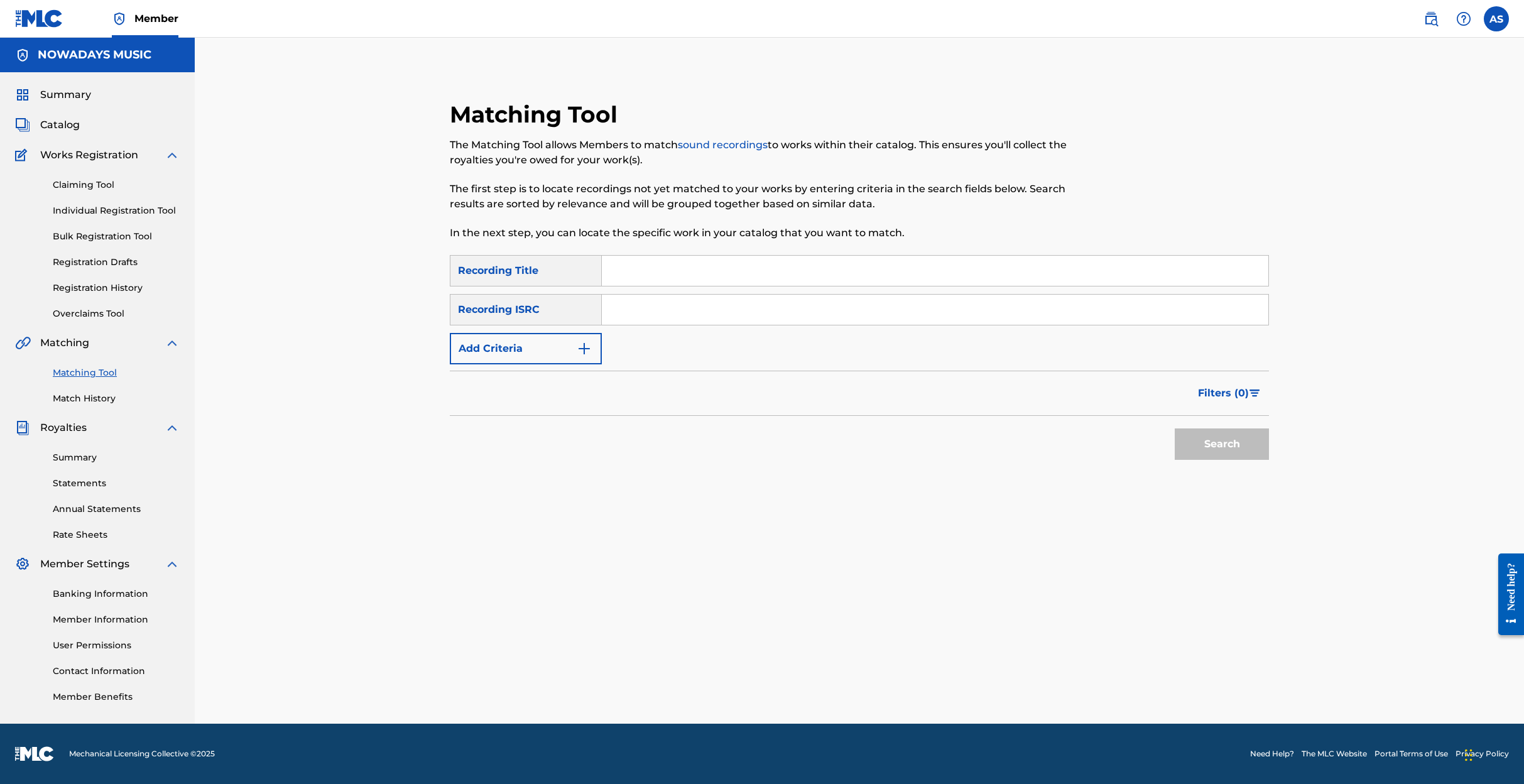
click at [641, 309] on input "Search Form" at bounding box center [935, 309] width 667 height 30
paste input "USQY51261436"
type input "USQY51261436"
click at [1216, 436] on button "Search" at bounding box center [1221, 444] width 94 height 31
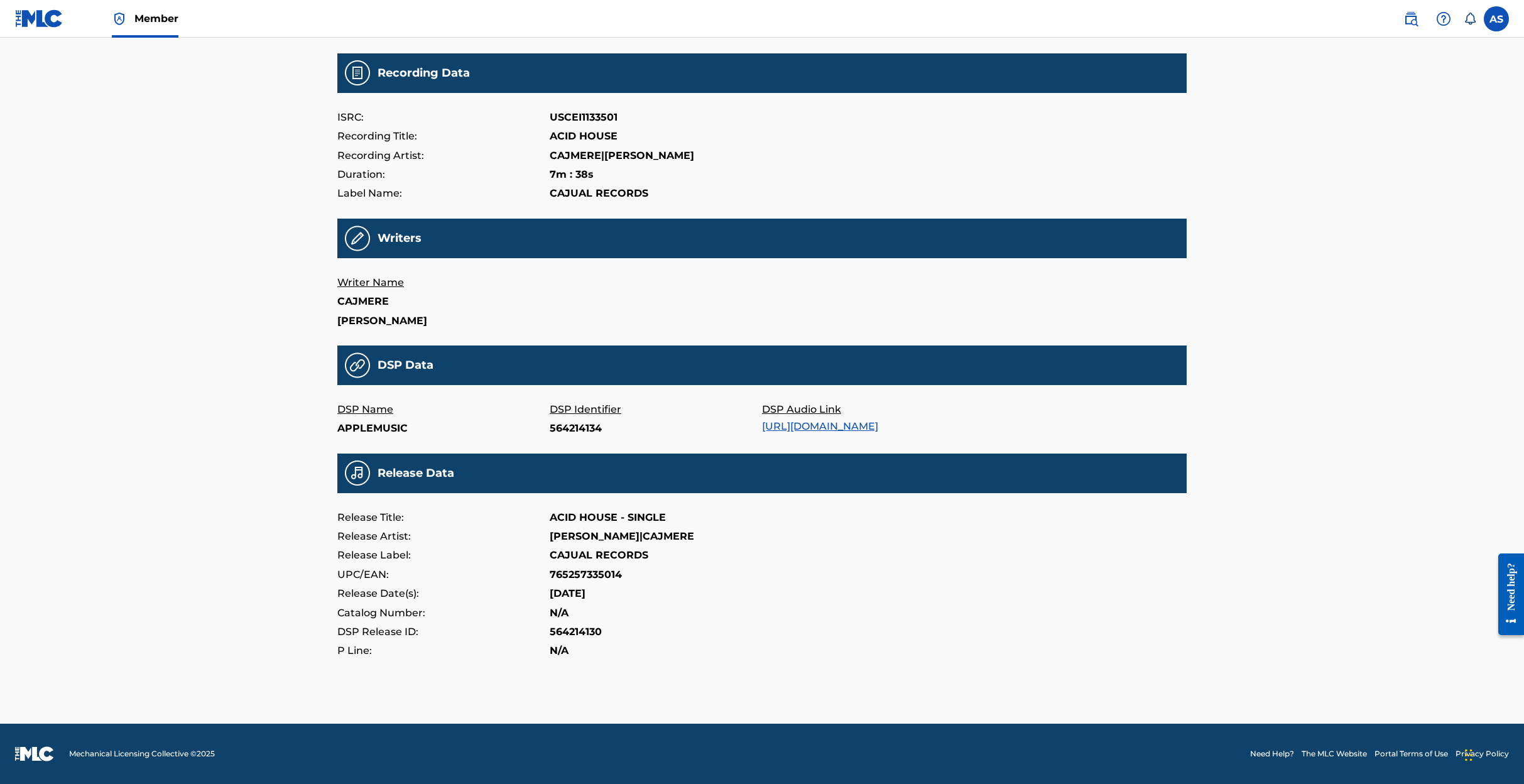
click at [272, 86] on div "Member AS AS Adonis Smith adonis303@yahoo.com Notification Preferences Profile …" at bounding box center [762, 331] width 1524 height 905
